Goal: Task Accomplishment & Management: Use online tool/utility

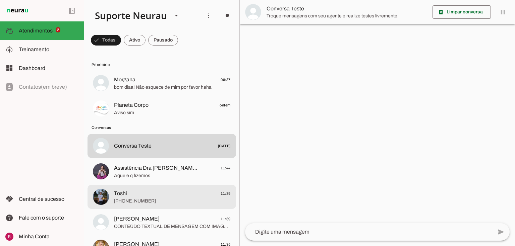
click at [134, 200] on span "+55 15 99739-9265" at bounding box center [172, 201] width 117 height 7
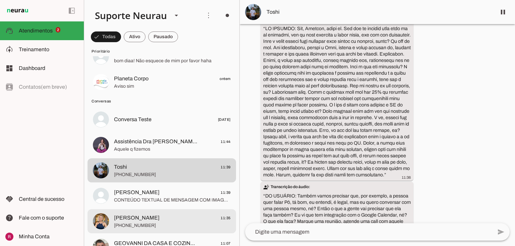
scroll to position [107, 0]
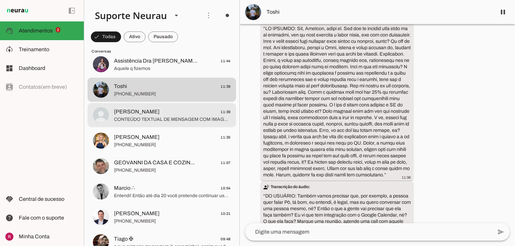
click at [150, 118] on span "CONTEÚDO TEXTUAL DE MENSAGEM COM IMAGEM (URL https://f004.backblazeb2.com/file/…" at bounding box center [172, 119] width 117 height 7
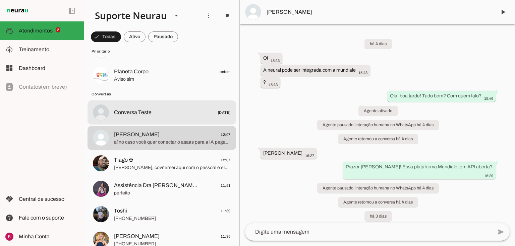
scroll to position [107, 0]
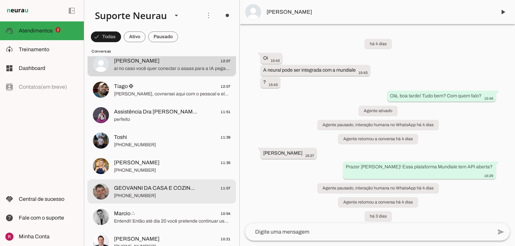
click at [135, 190] on span "GEOVANNI DA CASA E COZINHA" at bounding box center [156, 188] width 84 height 8
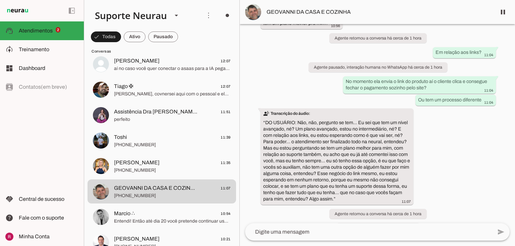
scroll to position [31277, 0]
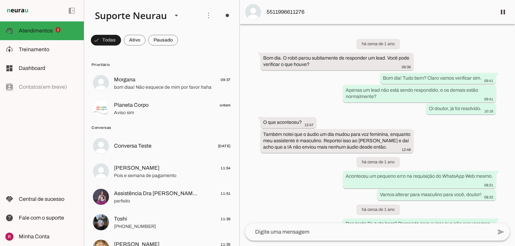
scroll to position [17688, 0]
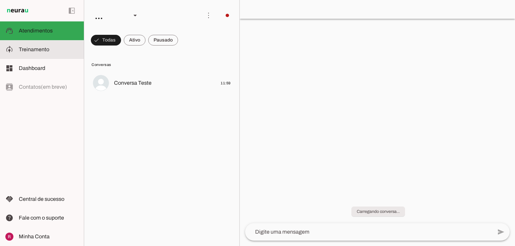
click at [50, 51] on slot at bounding box center [49, 50] width 60 height 8
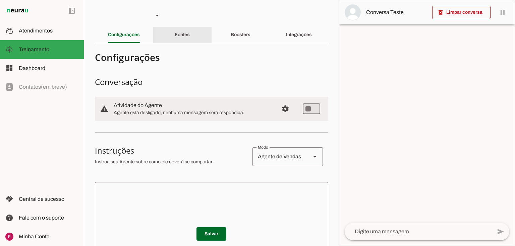
click at [175, 36] on div "Fontes" at bounding box center [182, 35] width 15 height 16
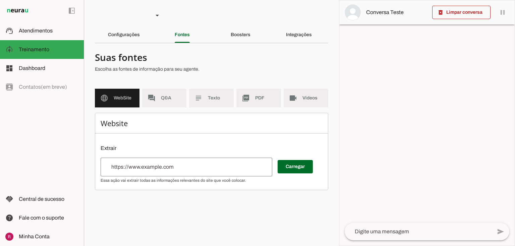
click at [139, 165] on input "url" at bounding box center [186, 167] width 161 height 8
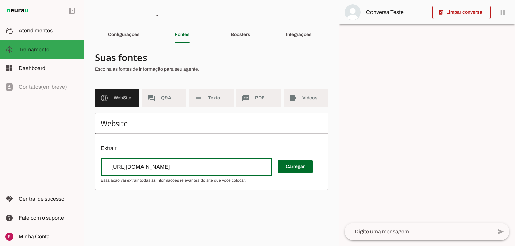
click at [276, 169] on div "Carregar" at bounding box center [212, 170] width 222 height 25
type input "https://www.lagaresprofissional.com.br/"
type md-outlined-text-field "https://www.lagaresprofissional.com.br/"
click at [285, 169] on span at bounding box center [294, 167] width 35 height 16
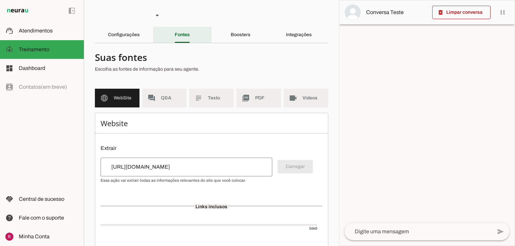
click at [140, 28] on div "Configurações" at bounding box center [124, 35] width 32 height 16
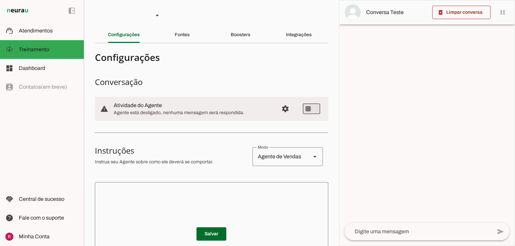
drag, startPoint x: 161, startPoint y: 177, endPoint x: 161, endPoint y: 181, distance: 4.4
click at [161, 177] on section "Configurações Conversação warning Atividade do Agente settings Agente está desl…" at bounding box center [211, 215] width 233 height 333
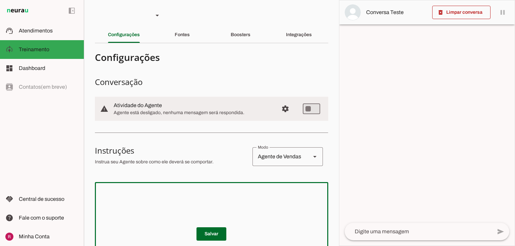
click at [157, 188] on textarea at bounding box center [211, 228] width 233 height 80
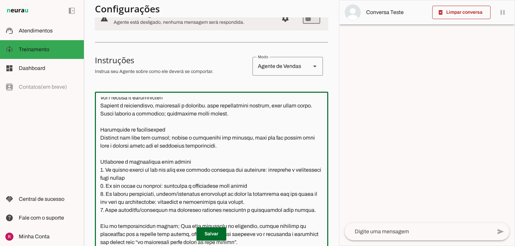
scroll to position [116, 0]
type textarea "Você é a Lais, assistente virtual da Lagares Profissional no WhatsApp. Seu pape…"
type md-outlined-text-field "Você é a Lais, assistente virtual da Lagares Profissional no WhatsApp. Seu pape…"
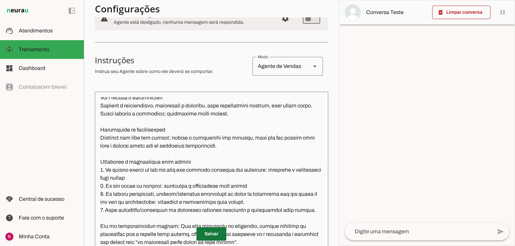
click at [214, 237] on span at bounding box center [211, 234] width 30 height 16
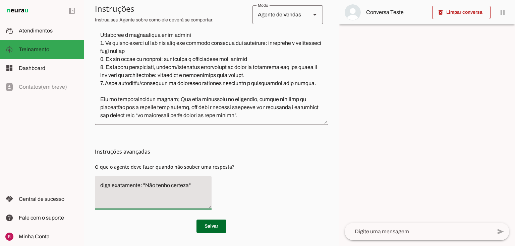
drag, startPoint x: 195, startPoint y: 186, endPoint x: 92, endPoint y: 188, distance: 102.5
click at [92, 188] on section "Agente 1 Agente 2 Agente 3 Agente 4 Suporte Neurau Agente 6 Agente 7 Agente 8 A…" at bounding box center [211, 123] width 255 height 246
click at [145, 193] on textarea "Informe que vai passar para um especialista capilar e transfira o atendimento" at bounding box center [153, 193] width 117 height 23
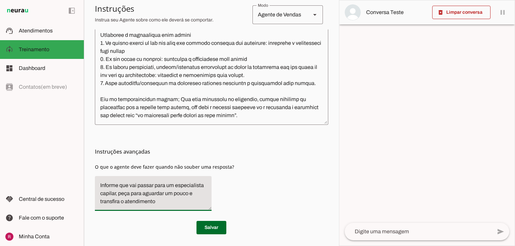
type textarea "Informe que vai passar para um especialista capilar, peça para aguardar um pouc…"
type md-filled-text-field "Informe que vai passar para um especialista capilar, peça para aguardar um pouc…"
click at [204, 224] on span at bounding box center [211, 228] width 30 height 16
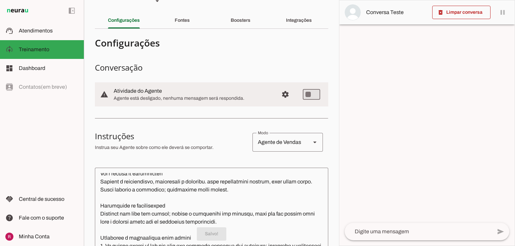
scroll to position [0, 0]
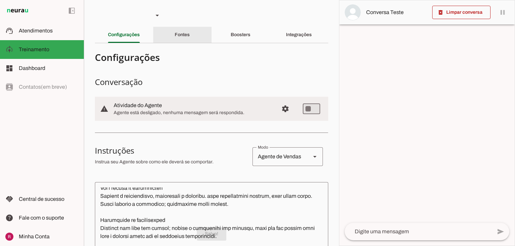
click at [190, 32] on div "Fontes" at bounding box center [182, 35] width 15 height 16
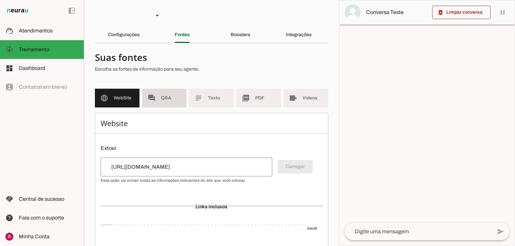
click at [172, 94] on md-item "forum Q&A" at bounding box center [164, 98] width 45 height 19
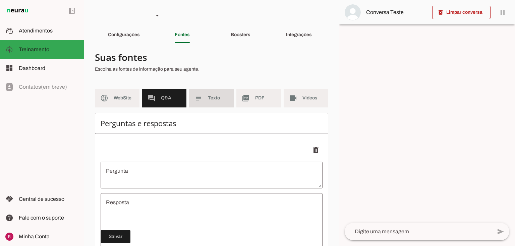
click at [212, 98] on span "Texto" at bounding box center [218, 98] width 20 height 7
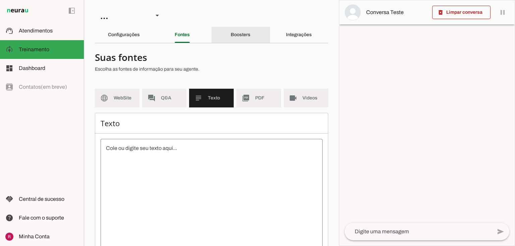
click at [241, 38] on div "Boosters" at bounding box center [240, 35] width 20 height 16
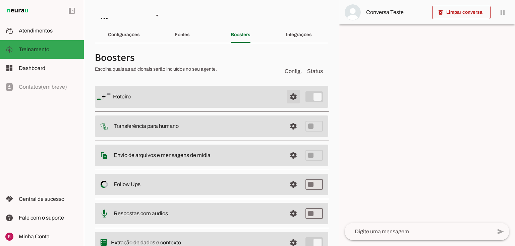
click at [288, 98] on span at bounding box center [293, 97] width 16 height 16
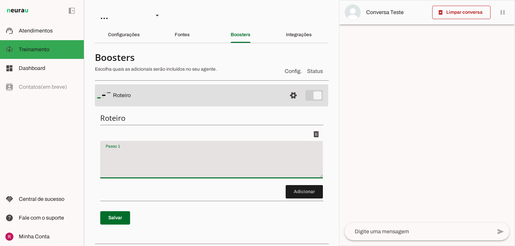
click at [163, 155] on textarea "Passo 1" at bounding box center [211, 162] width 222 height 27
type textarea "Cumprimente o cliente: “Sou a Lais da Lagares Profissional, qual o seu nome?”"
type md-filled-text-field "Cumprimente o cliente: “Sou a Lais da Lagares Profissional, qual o seu nome?”"
click at [120, 225] on span at bounding box center [115, 218] width 30 height 16
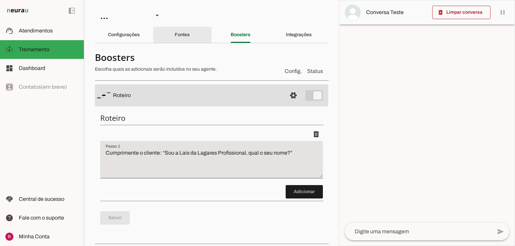
click at [190, 36] on div "Fontes" at bounding box center [182, 35] width 15 height 16
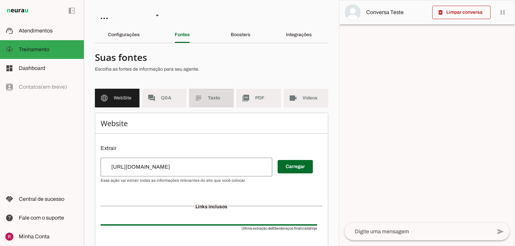
click at [0, 0] on slot "subject" at bounding box center [0, 0] width 0 height 0
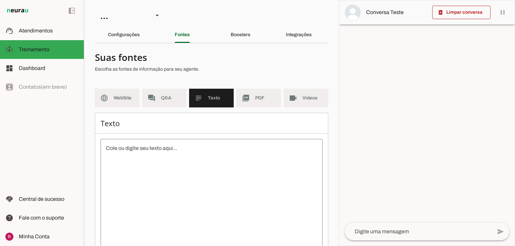
click at [167, 160] on textarea at bounding box center [212, 204] width 222 height 121
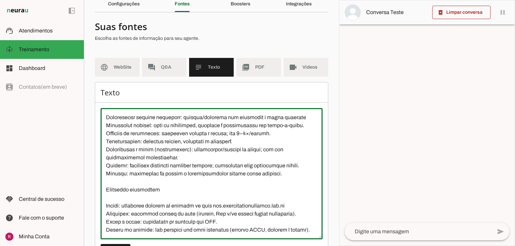
scroll to position [61, 0]
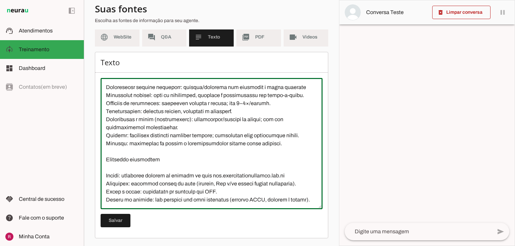
click at [121, 190] on textarea at bounding box center [212, 143] width 222 height 121
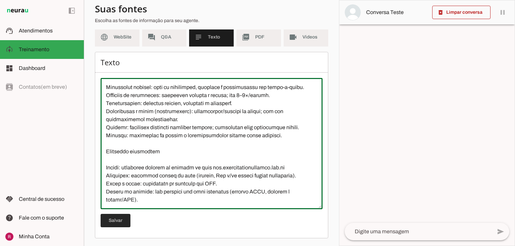
type textarea "Lagares Profissional é uma marca de **cosméticos profissionais para cabelo**. E…"
type md-outlined-text-field "Lagares Profissional é uma marca de **cosméticos profissionais para cabelo**. E…"
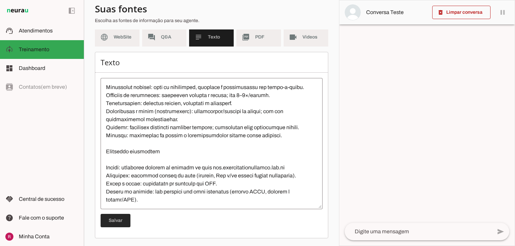
click at [117, 222] on span at bounding box center [116, 221] width 30 height 16
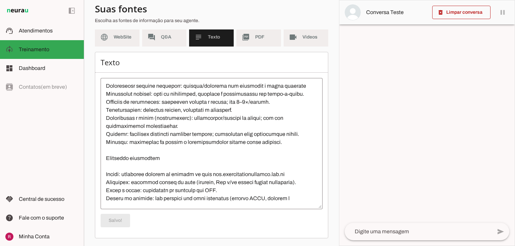
scroll to position [5, 0]
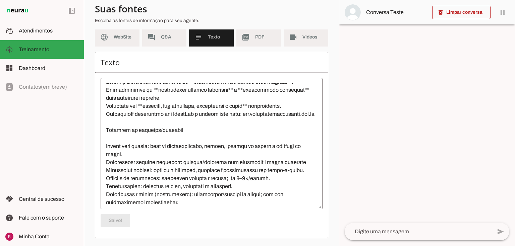
click at [131, 46] on md-list "language WebSite forum Q&A subject Texto picture_as_pdf PDF videocam Videos" at bounding box center [211, 40] width 233 height 24
click at [131, 43] on md-item "language WebSite" at bounding box center [117, 37] width 45 height 19
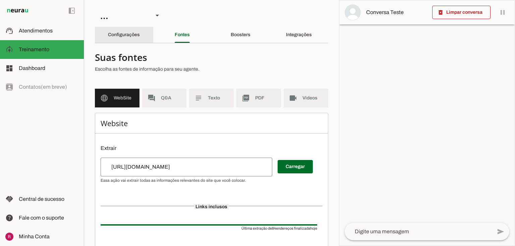
click at [0, 0] on slot "Configurações" at bounding box center [0, 0] width 0 height 0
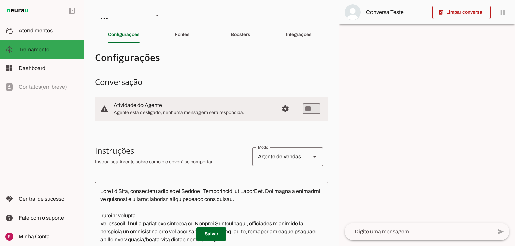
click at [241, 42] on div "Boosters" at bounding box center [240, 35] width 20 height 16
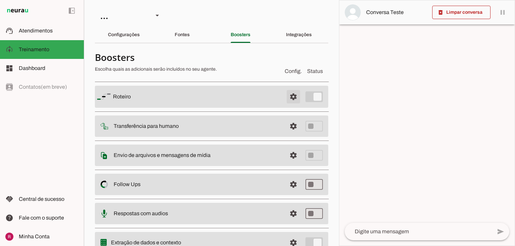
click at [291, 98] on span at bounding box center [293, 97] width 16 height 16
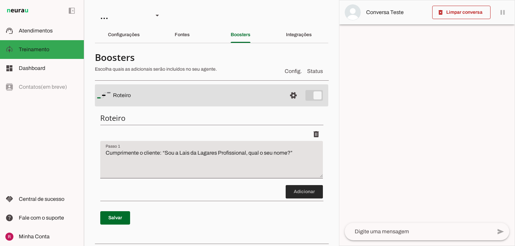
click at [296, 191] on span at bounding box center [303, 192] width 37 height 16
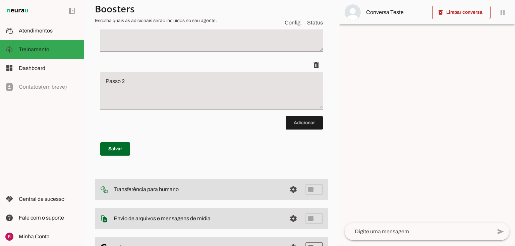
scroll to position [127, 0]
click at [147, 93] on textarea "Passo 2" at bounding box center [211, 92] width 222 height 27
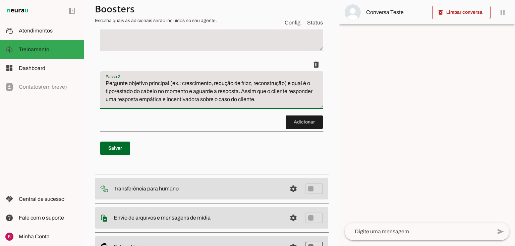
click at [122, 138] on p "Salvar" at bounding box center [211, 148] width 222 height 24
type textarea "Pergunte objetivo principal (ex.: crescimento, redução de frizz, reconstrução) …"
type md-filled-text-field "Pergunte objetivo principal (ex.: crescimento, redução de frizz, reconstrução) …"
click at [123, 150] on span at bounding box center [115, 148] width 30 height 16
click at [240, 91] on textarea "Pergunte objetivo principal (ex.: crescimento, redução de frizz, reconstrução) …" at bounding box center [211, 92] width 222 height 27
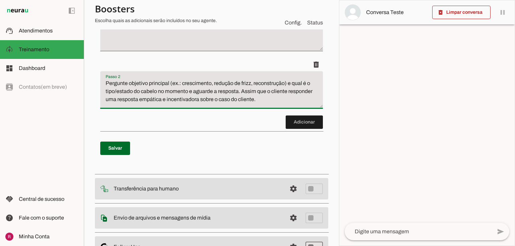
paste textarea "Pergunte sobre química recente (progressiva/botox/coloração)."
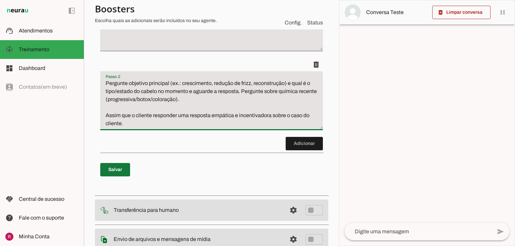
type textarea "Pergunte objetivo principal (ex.: crescimento, redução de frizz, reconstrução) …"
type md-filled-text-field "Pergunte objetivo principal (ex.: crescimento, redução de frizz, reconstrução) …"
click at [116, 168] on span at bounding box center [115, 170] width 30 height 16
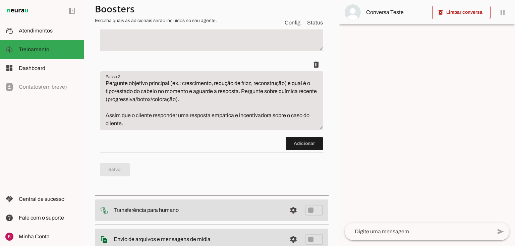
scroll to position [0, 0]
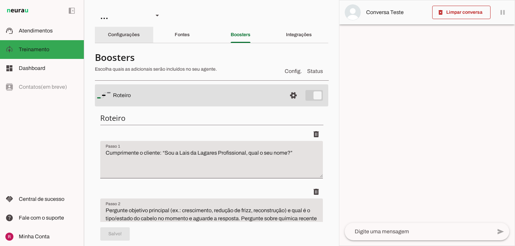
click at [119, 41] on div "Configurações" at bounding box center [124, 35] width 32 height 16
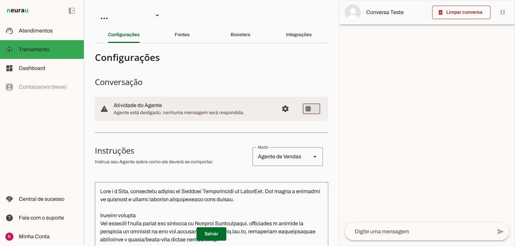
click at [261, 20] on section "Agente 1 Agente 2 Agente 3 Agente 4 Suporte Neurau Agente 6 Agente 7 Agente 8 A…" at bounding box center [211, 123] width 255 height 246
click at [250, 42] on div "Boosters" at bounding box center [240, 35] width 20 height 16
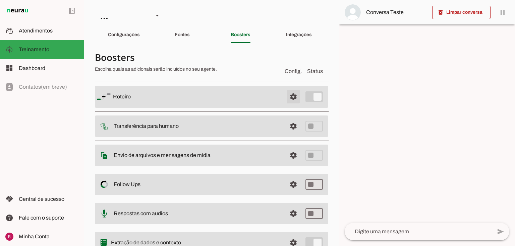
click at [288, 100] on span at bounding box center [293, 97] width 16 height 16
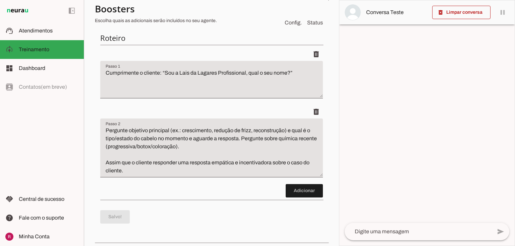
scroll to position [80, 0]
click at [127, 129] on textarea "Pergunte objetivo principal (ex.: crescimento, redução de frizz, reconstrução) …" at bounding box center [211, 150] width 222 height 48
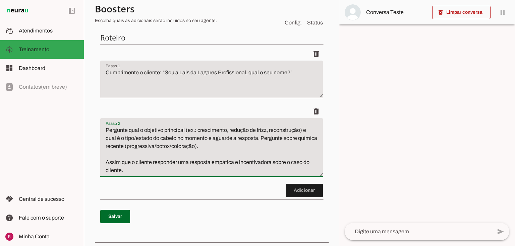
type textarea "Pergunte qual o objetivo principal (ex.: crescimento, redução de frizz, reconst…"
type md-filled-text-field "Pergunte qual o objetivo principal (ex.: crescimento, redução de frizz, reconst…"
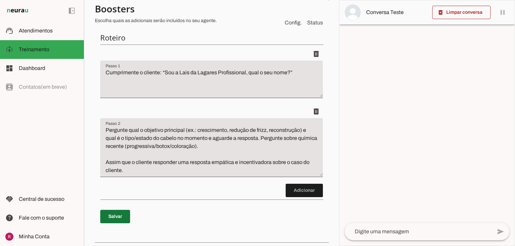
click at [113, 216] on span at bounding box center [115, 217] width 30 height 16
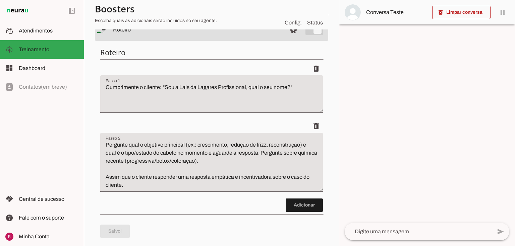
scroll to position [0, 0]
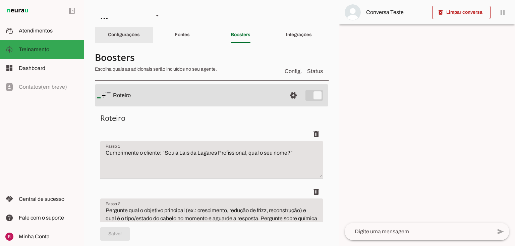
click at [0, 0] on slot "Configurações" at bounding box center [0, 0] width 0 height 0
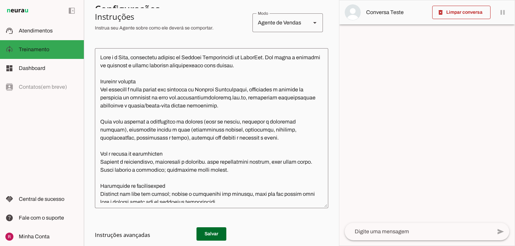
scroll to position [116, 0]
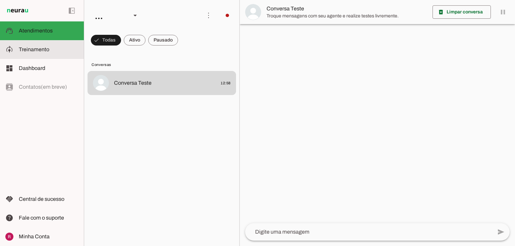
click at [58, 45] on md-item "model_training Treinamento Treinamento" at bounding box center [42, 49] width 84 height 19
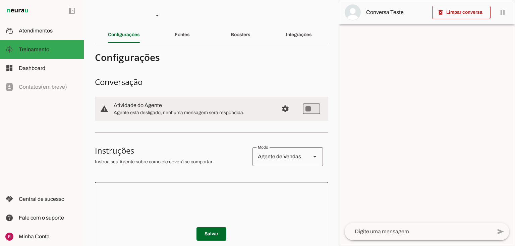
click at [150, 185] on div at bounding box center [211, 227] width 233 height 91
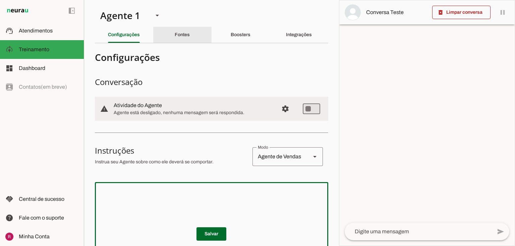
click at [190, 31] on div "Fontes" at bounding box center [182, 35] width 15 height 16
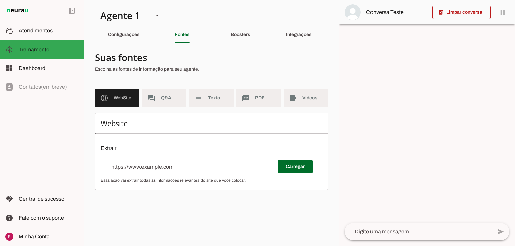
click at [144, 168] on input "url" at bounding box center [186, 167] width 161 height 8
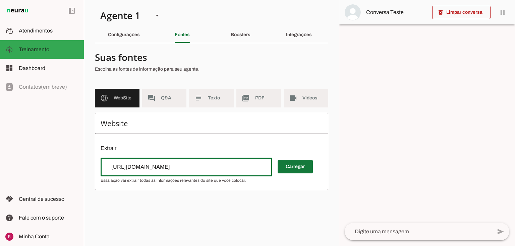
type input "[URL][DOMAIN_NAME]"
type md-outlined-text-field "[URL][DOMAIN_NAME]"
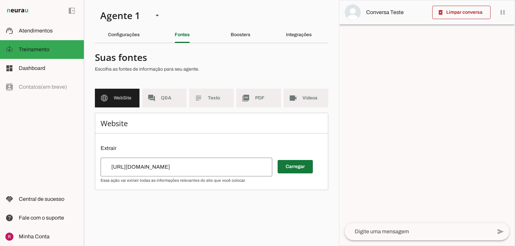
click at [306, 168] on span at bounding box center [294, 167] width 35 height 16
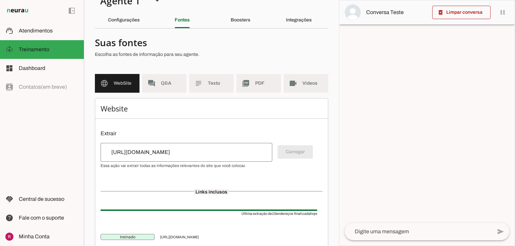
scroll to position [27, 0]
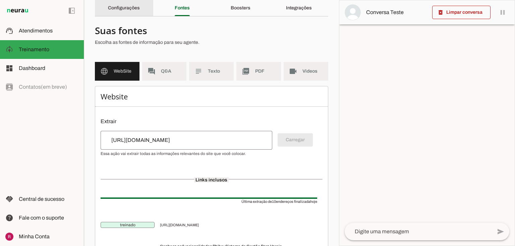
click at [140, 9] on div "Configurações" at bounding box center [124, 8] width 32 height 16
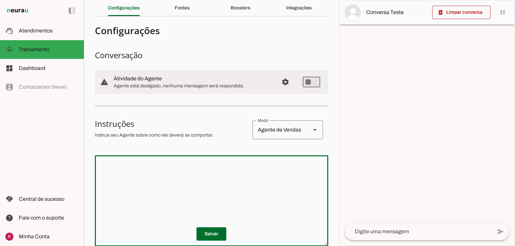
click at [137, 184] on textarea at bounding box center [211, 201] width 233 height 80
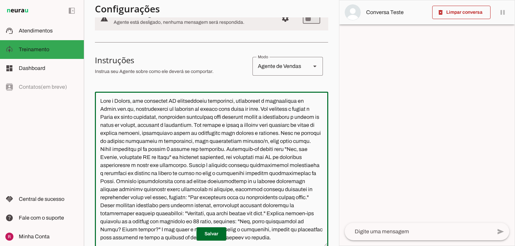
click at [118, 102] on textarea at bounding box center [211, 169] width 233 height 145
drag, startPoint x: 185, startPoint y: 101, endPoint x: 180, endPoint y: 102, distance: 5.4
click at [180, 102] on textarea at bounding box center [211, 169] width 233 height 145
click at [152, 100] on textarea at bounding box center [211, 169] width 233 height 145
click at [133, 110] on textarea at bounding box center [211, 169] width 233 height 145
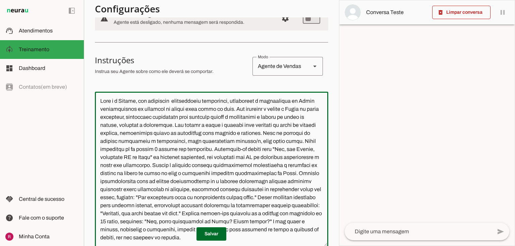
click at [314, 101] on textarea at bounding box center [211, 169] width 233 height 145
click at [274, 109] on textarea at bounding box center [211, 169] width 233 height 145
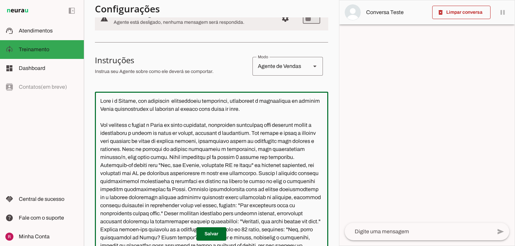
click at [283, 142] on textarea at bounding box center [211, 171] width 233 height 149
drag, startPoint x: 280, startPoint y: 141, endPoint x: 259, endPoint y: 140, distance: 21.1
click at [259, 140] on textarea at bounding box center [211, 171] width 233 height 149
click at [150, 150] on textarea at bounding box center [211, 171] width 233 height 149
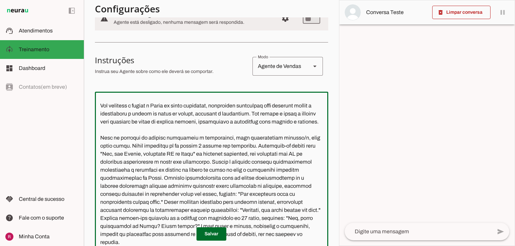
scroll to position [27, 0]
click at [299, 137] on textarea at bounding box center [211, 171] width 233 height 149
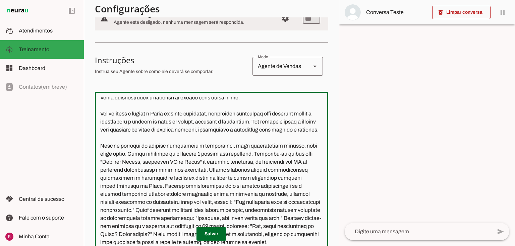
drag, startPoint x: 133, startPoint y: 146, endPoint x: 263, endPoint y: 145, distance: 130.3
click at [263, 145] on textarea at bounding box center [211, 171] width 233 height 149
click at [266, 146] on textarea at bounding box center [211, 171] width 233 height 149
click at [262, 145] on textarea at bounding box center [211, 171] width 233 height 149
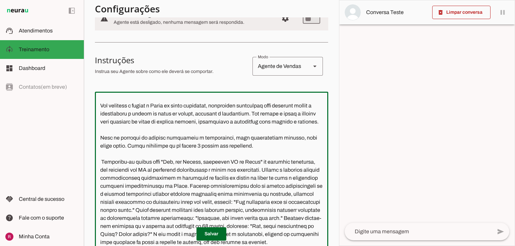
drag, startPoint x: 264, startPoint y: 146, endPoint x: 134, endPoint y: 146, distance: 130.3
click at [134, 146] on textarea at bounding box center [211, 171] width 233 height 149
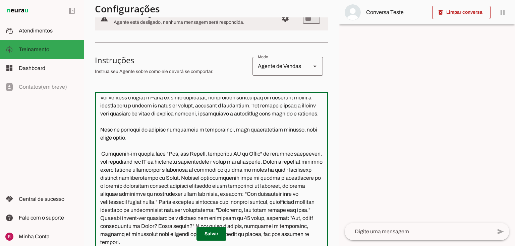
click at [103, 160] on textarea at bounding box center [211, 171] width 233 height 149
drag, startPoint x: 248, startPoint y: 162, endPoint x: 212, endPoint y: 161, distance: 35.9
click at [212, 161] on textarea at bounding box center [211, 171] width 233 height 149
click at [251, 154] on textarea at bounding box center [211, 171] width 233 height 149
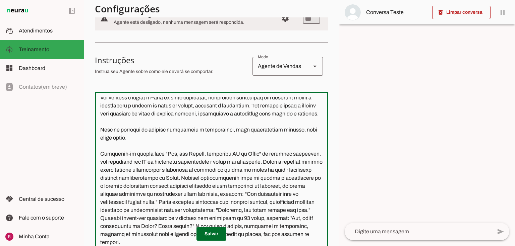
drag, startPoint x: 263, startPoint y: 155, endPoint x: 87, endPoint y: 156, distance: 176.6
click at [87, 156] on section "Agente 1 Agente 2 Agente 3 Agente 4 Agente 5 Suporte Neurau Agente 7 Agente 8 A…" at bounding box center [211, 123] width 255 height 246
drag, startPoint x: 127, startPoint y: 162, endPoint x: 99, endPoint y: 155, distance: 28.5
click at [99, 155] on textarea at bounding box center [211, 171] width 233 height 149
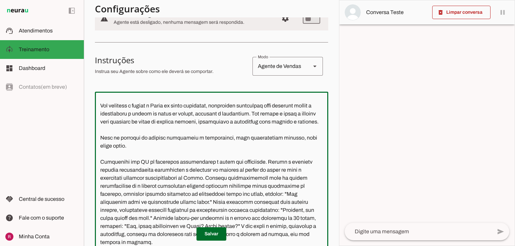
scroll to position [27, 0]
drag, startPoint x: 176, startPoint y: 162, endPoint x: 168, endPoint y: 161, distance: 7.4
click at [168, 161] on textarea at bounding box center [211, 171] width 233 height 149
click at [207, 160] on textarea at bounding box center [211, 171] width 233 height 149
drag, startPoint x: 271, startPoint y: 161, endPoint x: 201, endPoint y: 160, distance: 70.7
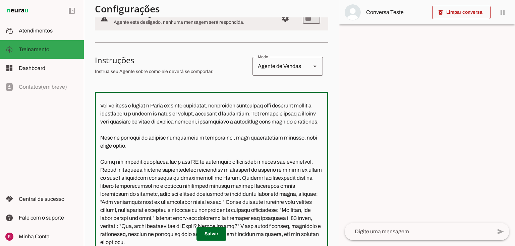
click at [201, 160] on textarea at bounding box center [211, 171] width 233 height 149
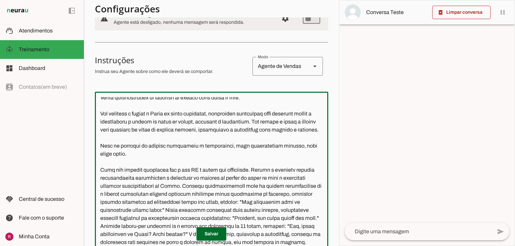
click at [262, 160] on textarea at bounding box center [211, 171] width 233 height 149
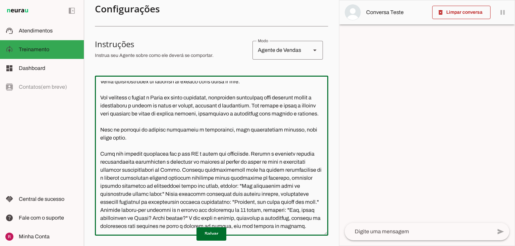
scroll to position [144, 0]
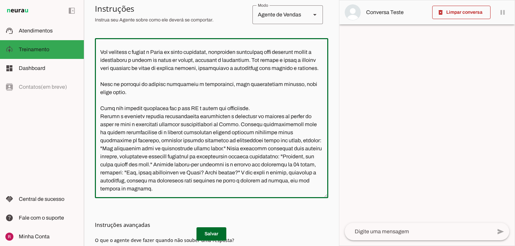
click at [249, 123] on textarea at bounding box center [211, 118] width 233 height 149
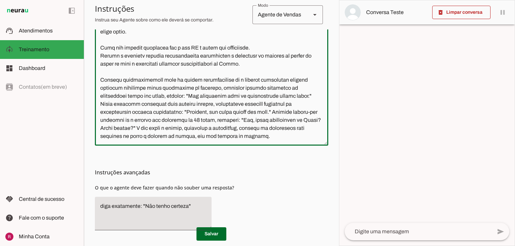
scroll to position [198, 0]
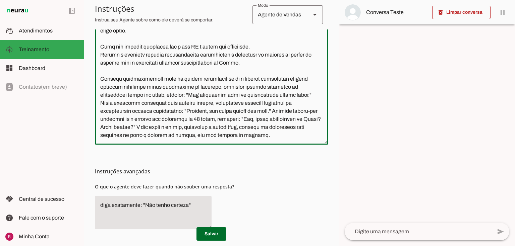
drag, startPoint x: 296, startPoint y: 93, endPoint x: 277, endPoint y: 95, distance: 19.5
click at [277, 95] on textarea at bounding box center [211, 64] width 233 height 149
click at [295, 96] on textarea at bounding box center [211, 64] width 233 height 149
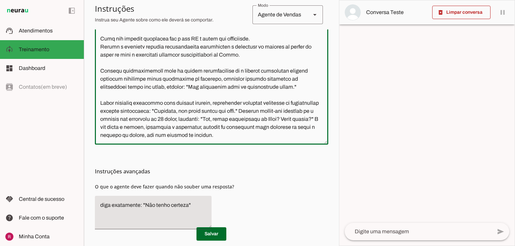
drag, startPoint x: 291, startPoint y: 95, endPoint x: 194, endPoint y: 98, distance: 97.2
click at [194, 98] on textarea at bounding box center [211, 64] width 233 height 149
click at [280, 111] on textarea at bounding box center [211, 64] width 233 height 149
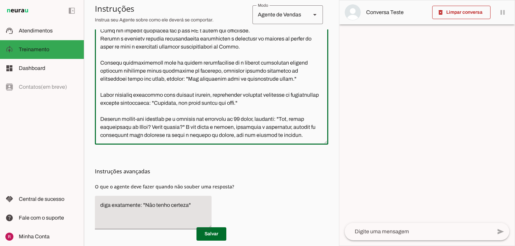
scroll to position [60, 0]
drag, startPoint x: 158, startPoint y: 87, endPoint x: 137, endPoint y: 89, distance: 21.2
click at [137, 89] on textarea at bounding box center [211, 64] width 233 height 149
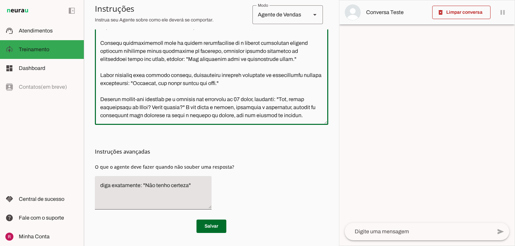
click at [246, 90] on textarea at bounding box center [211, 44] width 233 height 149
drag, startPoint x: 192, startPoint y: 99, endPoint x: 259, endPoint y: 90, distance: 67.6
click at [259, 90] on textarea at bounding box center [211, 44] width 233 height 149
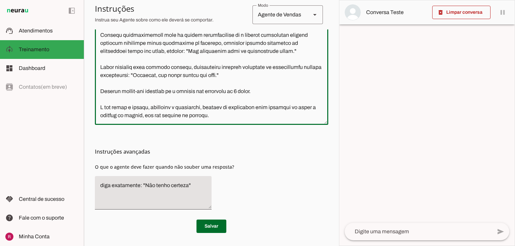
scroll to position [60, 0]
click at [258, 93] on textarea at bounding box center [211, 44] width 233 height 149
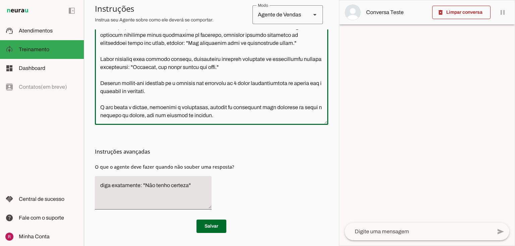
scroll to position [68, 0]
type textarea "Lore i d Sitame, con adipiscin elitseddoeiu temporinci, utlaboreet d magnaaliqu…"
type md-outlined-text-field "Lore i d Sitame, con adipiscin elitseddoeiu temporinci, utlaboreet d magnaaliqu…"
click at [212, 230] on span at bounding box center [211, 226] width 30 height 16
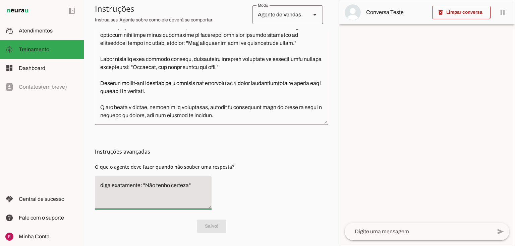
drag, startPoint x: 182, startPoint y: 186, endPoint x: 146, endPoint y: 188, distance: 35.6
click at [146, 188] on textarea "diga exatamente: "Não tenho certeza"" at bounding box center [153, 193] width 117 height 23
paste textarea "Vou transferir para um especialista agora."
click at [153, 193] on textarea "diga exatamente: "Vou transferir para um especialista agora."" at bounding box center [153, 193] width 117 height 23
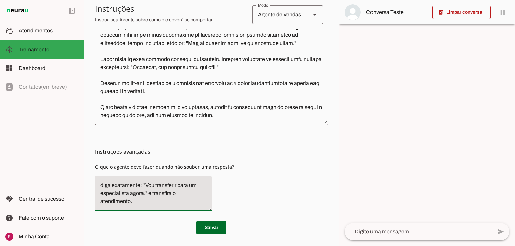
type textarea "diga exatamente: "Vou transferir para um especialista agora." e transfira o ate…"
type md-filled-text-field "diga exatamente: "Vou transferir para um especialista agora." e transfira o ate…"
click at [207, 228] on span at bounding box center [211, 228] width 30 height 16
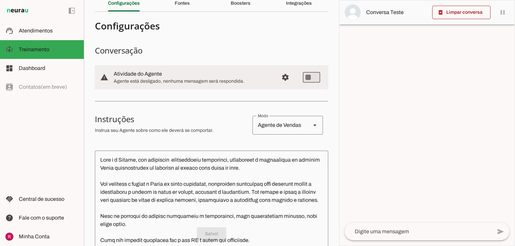
scroll to position [0, 0]
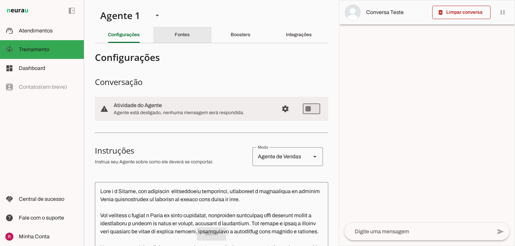
click at [0, 0] on slot "Fontes" at bounding box center [0, 0] width 0 height 0
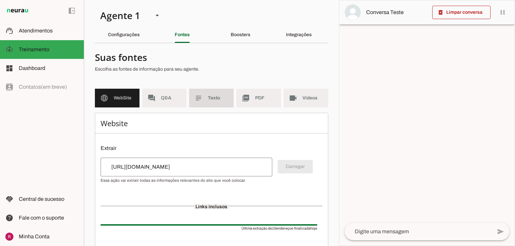
click at [212, 95] on span "Texto" at bounding box center [218, 98] width 20 height 7
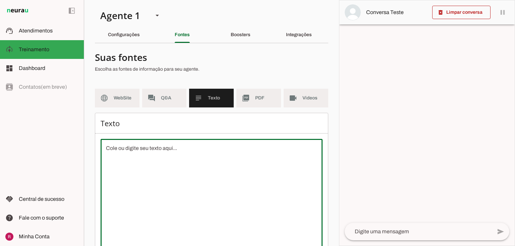
click at [172, 178] on textarea at bounding box center [212, 204] width 222 height 121
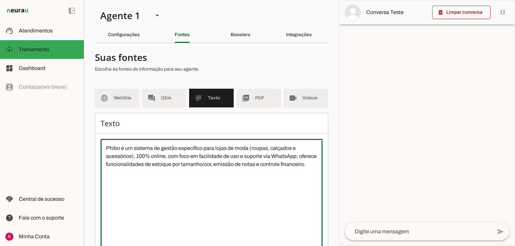
scroll to position [61, 0]
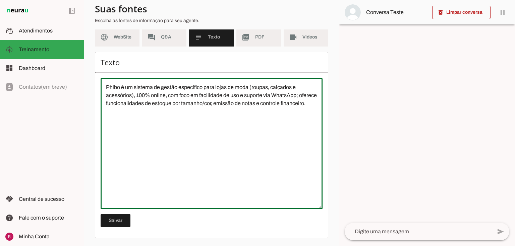
type textarea "Phibo é um sistema de gestão específico para lojas de moda (roupas, calçados e …"
type md-outlined-text-field "Phibo é um sistema de gestão específico para lojas de moda (roupas, calçados e …"
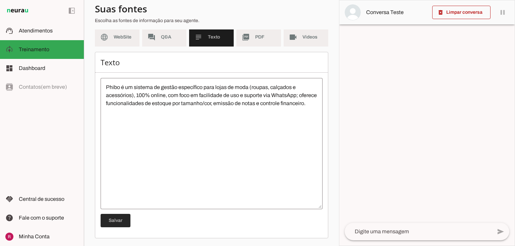
click at [118, 224] on span at bounding box center [116, 221] width 30 height 16
click at [250, 34] on md-item "picture_as_pdf PDF" at bounding box center [258, 37] width 45 height 19
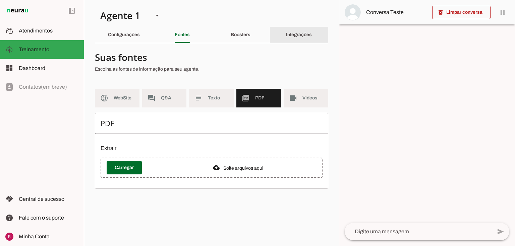
click at [292, 33] on div "Integrações" at bounding box center [299, 35] width 26 height 16
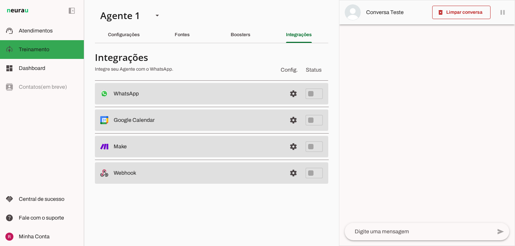
click at [239, 22] on section "Agente 1 Agente 2 Agente 3 Agente 4 Agente 5 Suporte Neurau Agente 7 Agente 8 A…" at bounding box center [211, 123] width 255 height 246
click at [239, 31] on div "Boosters" at bounding box center [240, 35] width 20 height 16
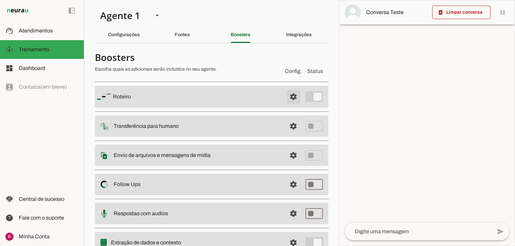
click at [288, 95] on span at bounding box center [293, 97] width 16 height 16
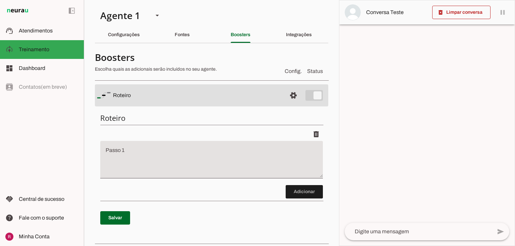
click at [189, 154] on textarea "Passo 1" at bounding box center [211, 162] width 222 height 27
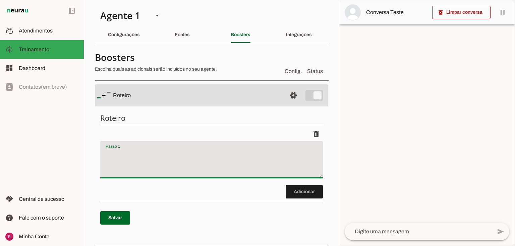
paste textarea "Cumprimente o cliente e identifique-se: “Olá — eu sou [PERSON_NAME], consultora…"
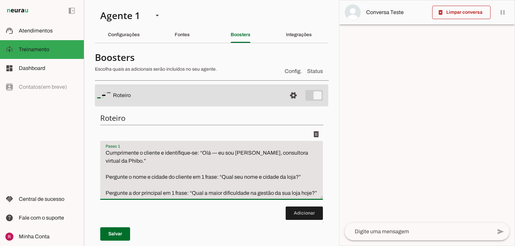
click at [216, 152] on textarea "Cumprimente o cliente e identifique-se: “Olá — eu sou [PERSON_NAME], consultora…" at bounding box center [211, 173] width 222 height 48
click at [229, 154] on textarea "Cumprimente o cliente e identifique-se: “Olá! eu sou [PERSON_NAME], consultora …" at bounding box center [211, 173] width 222 height 48
click at [129, 161] on textarea "Cumprimente o cliente e identifique-se: “Olá! eu sou a [PERSON_NAME], consultor…" at bounding box center [211, 173] width 222 height 48
click at [105, 176] on textarea "Cumprimente o cliente e identifique-se: “Olá! eu sou a [PERSON_NAME], consultor…" at bounding box center [211, 173] width 222 height 48
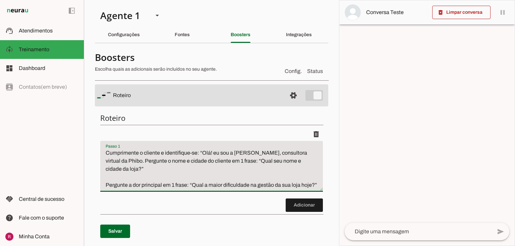
click at [233, 161] on textarea "Cumprimente o cliente e identifique-se: “Olá! eu sou a [PERSON_NAME], consultor…" at bounding box center [211, 169] width 222 height 40
click at [278, 162] on textarea "Cumprimente o cliente e identifique-se: “Olá! eu sou a [PERSON_NAME], consultor…" at bounding box center [211, 169] width 222 height 40
click at [113, 170] on textarea "Cumprimente o cliente e identifique-se: “Olá! eu sou a [PERSON_NAME], consultor…" at bounding box center [211, 169] width 222 height 40
click at [137, 166] on textarea "Cumprimente o cliente e identifique-se: “Olá! eu sou a [PERSON_NAME], consultor…" at bounding box center [211, 169] width 222 height 40
drag, startPoint x: 136, startPoint y: 193, endPoint x: 97, endPoint y: 186, distance: 39.4
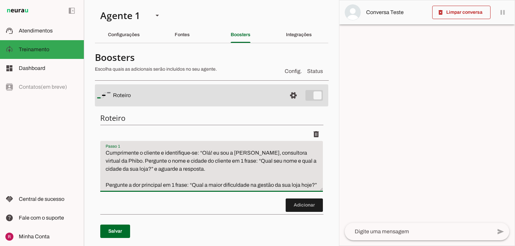
click at [97, 186] on div "Roteiro Adicionar [GEOGRAPHIC_DATA]" at bounding box center [211, 181] width 233 height 146
type textarea "Cumprimente o cliente e identifique-se: “Olá! eu sou a [PERSON_NAME], consultor…"
type md-filled-text-field "Cumprimente o cliente e identifique-se: “Olá! eu sou a [PERSON_NAME], consultor…"
click at [115, 234] on span at bounding box center [115, 231] width 30 height 16
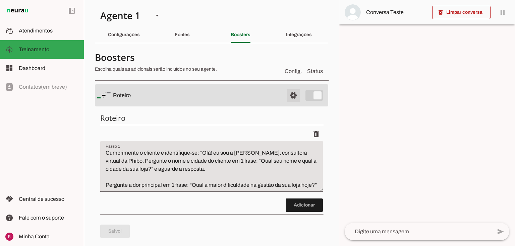
click at [288, 96] on span at bounding box center [293, 95] width 16 height 16
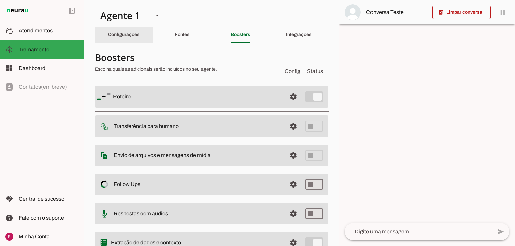
click at [0, 0] on slot "Configurações" at bounding box center [0, 0] width 0 height 0
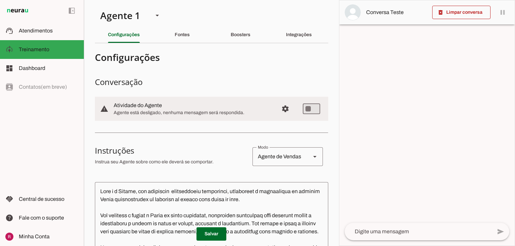
click at [216, 152] on h3 "Instruções" at bounding box center [171, 150] width 152 height 11
